Goal: Information Seeking & Learning: Find specific fact

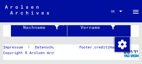
scroll to position [77, 0]
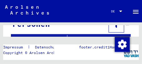
click at [136, 27] on yv-its-grid-expansion-panel "Personen Nachname Vorname Signature Nachname Vorname Geburtsname Geburt‏ Geburt…" at bounding box center [71, 37] width 136 height 42
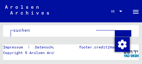
scroll to position [15, 0]
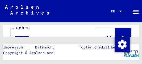
click at [41, 34] on input "*********" at bounding box center [58, 37] width 86 height 7
type input "*******"
click at [121, 37] on icon at bounding box center [123, 39] width 5 height 5
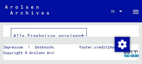
scroll to position [185, 0]
click at [83, 34] on icon "button" at bounding box center [82, 36] width 3 height 4
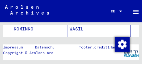
scroll to position [246, 0]
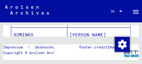
click at [28, 29] on mat-cell "KOMINKO" at bounding box center [39, 35] width 56 height 15
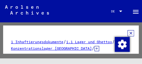
click at [128, 33] on icon at bounding box center [131, 33] width 7 height 6
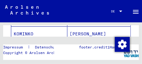
scroll to position [491, 0]
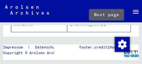
click at [109, 39] on icon "Next page" at bounding box center [110, 41] width 3 height 4
type input "*"
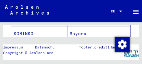
scroll to position [183, 0]
